Goal: Information Seeking & Learning: Understand process/instructions

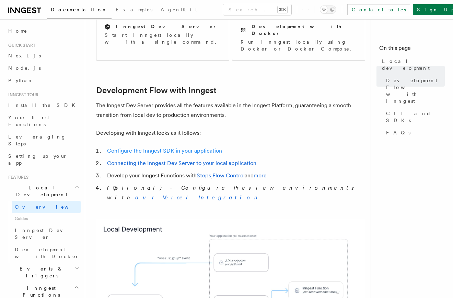
scroll to position [292, 0]
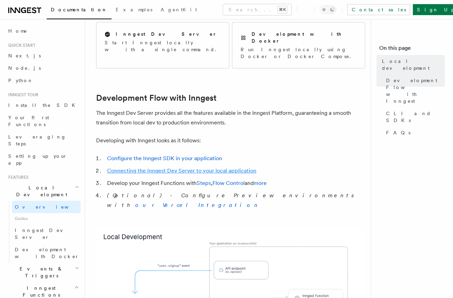
click at [181, 167] on link "Connecting the Inngest Dev Server to your local application" at bounding box center [181, 170] width 149 height 7
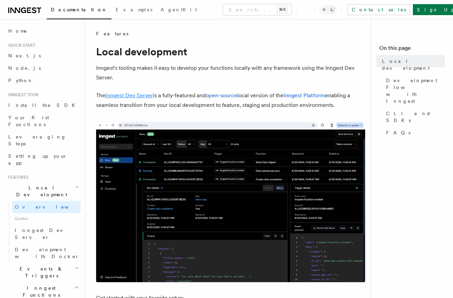
click at [134, 96] on link "Inngest Dev Server" at bounding box center [129, 95] width 48 height 7
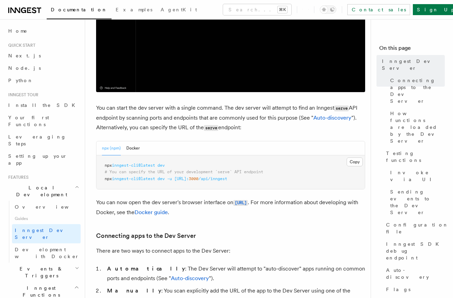
scroll to position [218, 0]
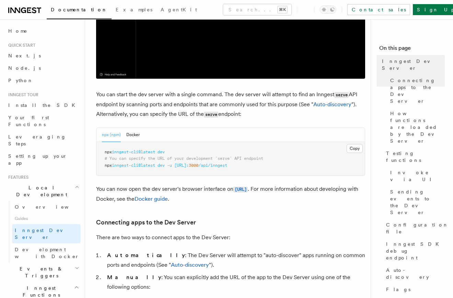
click at [165, 151] on span "dev" at bounding box center [161, 151] width 7 height 5
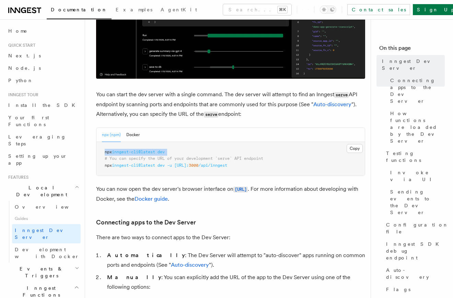
click at [165, 151] on span "dev" at bounding box center [161, 151] width 7 height 5
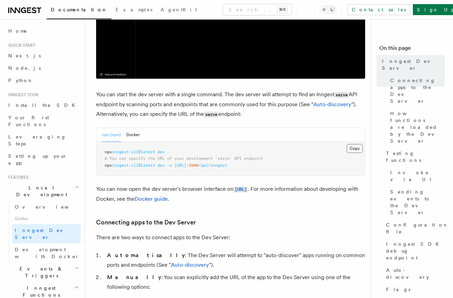
click at [351, 148] on button "Copy Copied" at bounding box center [355, 148] width 16 height 9
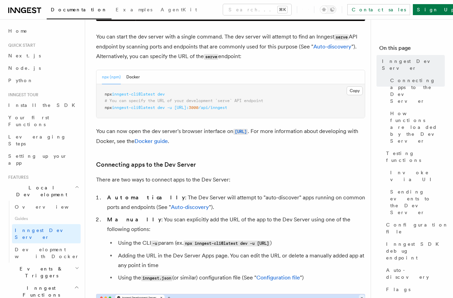
scroll to position [311, 0]
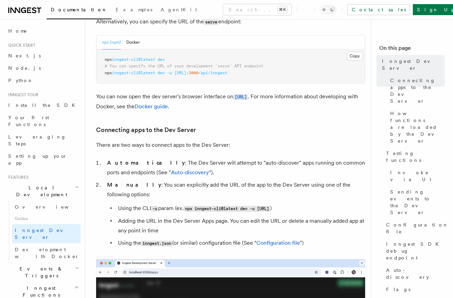
click at [220, 163] on li "Automatically : The Dev Server will attempt to "auto-discover" apps running on …" at bounding box center [235, 167] width 260 height 19
click at [212, 191] on li "Manually : You scan explicitly add the URL of the app to the Dev Server using o…" at bounding box center [235, 214] width 260 height 68
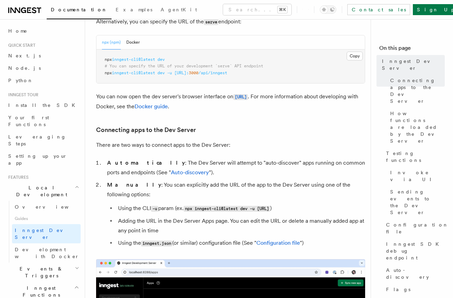
click at [212, 191] on li "Manually : You scan explicitly add the URL of the app to the Dev Server using o…" at bounding box center [235, 214] width 260 height 68
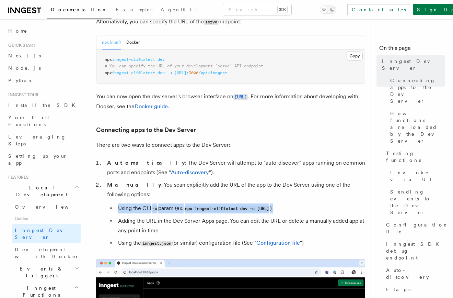
click at [212, 191] on li "Manually : You scan explicitly add the URL of the app to the Dev Server using o…" at bounding box center [235, 214] width 260 height 68
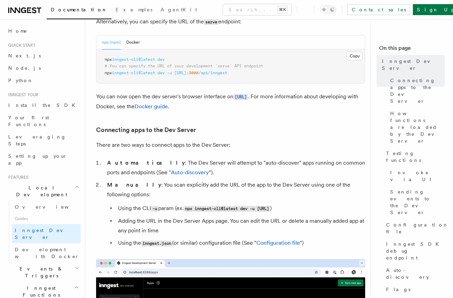
click at [210, 184] on li "Manually : You scan explicitly add the URL of the app to the Dev Server using o…" at bounding box center [235, 214] width 260 height 68
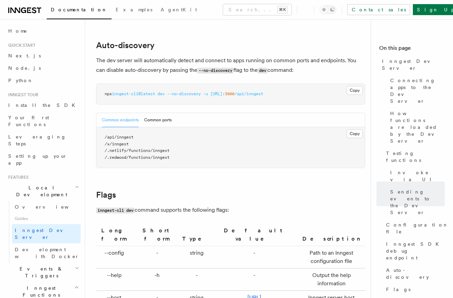
scroll to position [2112, 0]
click at [147, 113] on button "Common ports" at bounding box center [157, 120] width 27 height 14
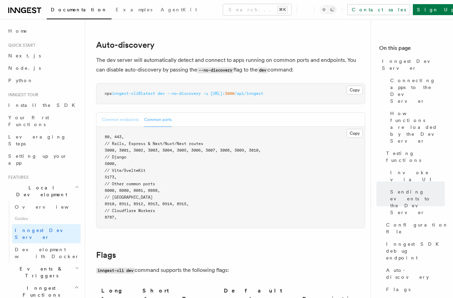
click at [123, 113] on button "Common endpoints" at bounding box center [120, 120] width 37 height 14
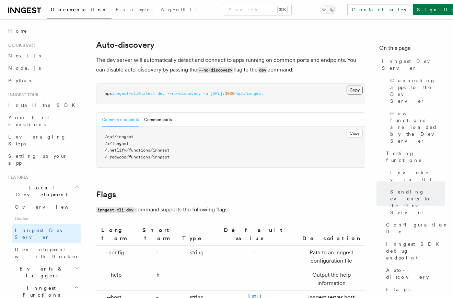
click at [355, 85] on button "Copy Copied" at bounding box center [355, 89] width 16 height 9
click at [331, 83] on pre "npx inngest-cli@latest dev --no-discovery -u http://localhost: 3000 /api/inngest" at bounding box center [230, 93] width 268 height 21
click at [157, 113] on button "Common ports" at bounding box center [157, 120] width 27 height 14
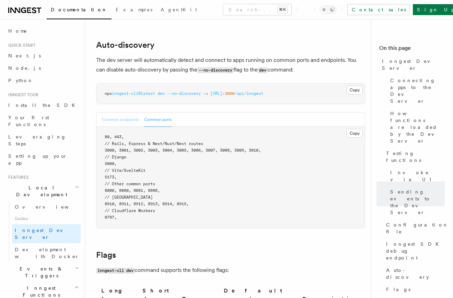
click at [106, 113] on button "Common endpoints" at bounding box center [120, 120] width 37 height 14
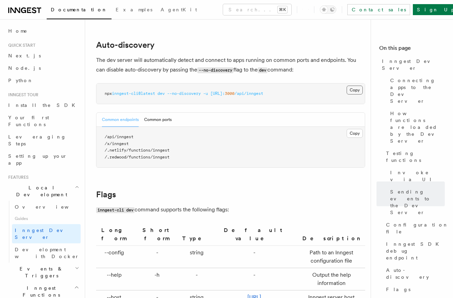
click at [353, 85] on button "Copy Copied" at bounding box center [355, 89] width 16 height 9
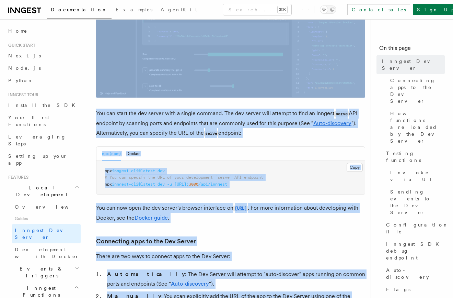
scroll to position [340, 0]
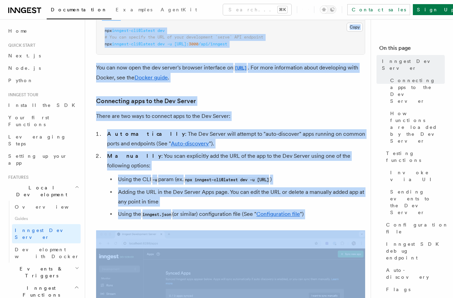
drag, startPoint x: 95, startPoint y: 54, endPoint x: 178, endPoint y: 258, distance: 220.7
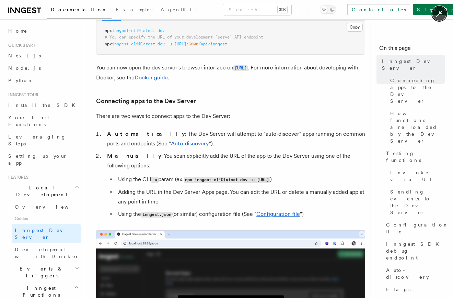
click at [191, 206] on div at bounding box center [226, 149] width 453 height 298
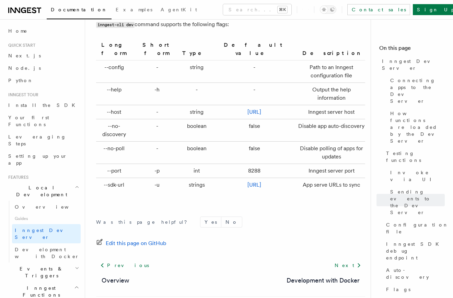
scroll to position [2297, 0]
drag, startPoint x: 273, startPoint y: 170, endPoint x: 238, endPoint y: 85, distance: 91.8
click at [287, 217] on form "Was this page helpful? Yes No" at bounding box center [230, 222] width 269 height 11
click at [406, 188] on span "Sending events to the Dev Server" at bounding box center [417, 201] width 55 height 27
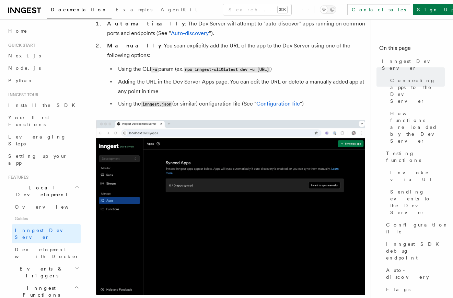
scroll to position [450, 0]
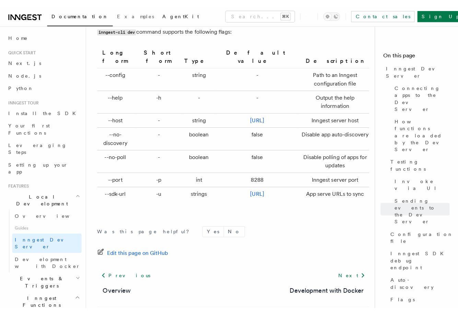
scroll to position [2279, 0]
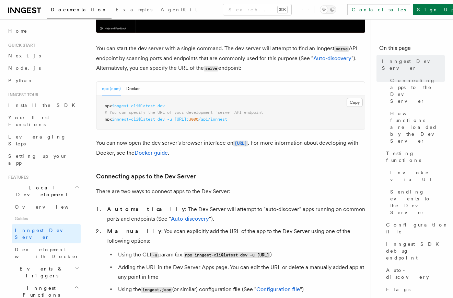
scroll to position [264, 0]
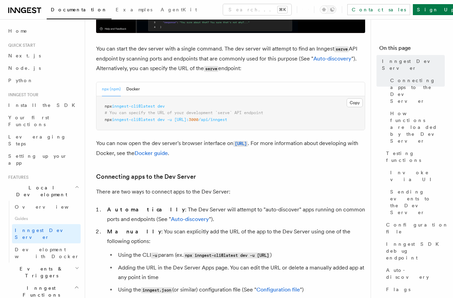
click at [163, 119] on span "dev" at bounding box center [161, 119] width 7 height 5
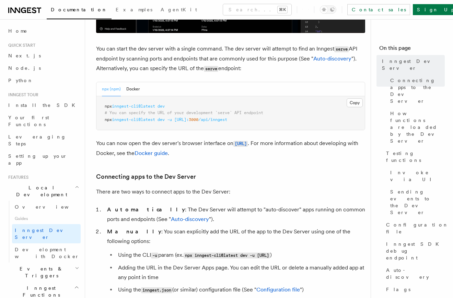
click at [163, 119] on span "dev" at bounding box center [161, 119] width 7 height 5
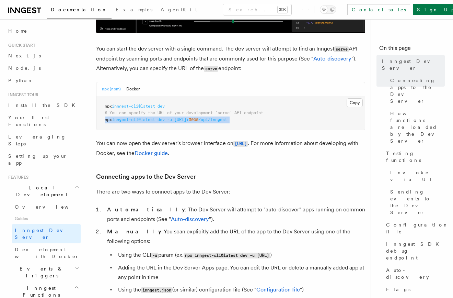
click at [274, 125] on pre "npx inngest-cli@latest dev # You can specify the URL of your development `serve…" at bounding box center [230, 113] width 268 height 34
drag, startPoint x: 244, startPoint y: 118, endPoint x: 101, endPoint y: 118, distance: 143.2
click at [101, 118] on pre "npx inngest-cli@latest dev # You can specify the URL of your development `serve…" at bounding box center [230, 113] width 268 height 34
